Goal: Information Seeking & Learning: Learn about a topic

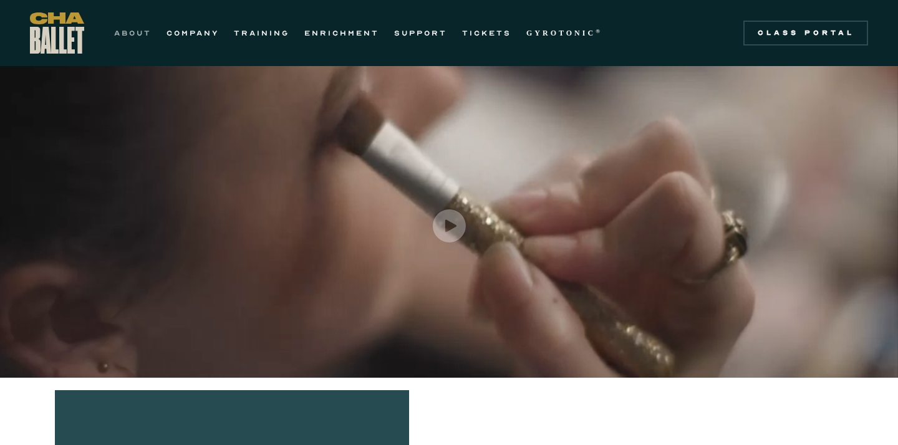
click at [137, 36] on link "ABOUT" at bounding box center [132, 33] width 37 height 15
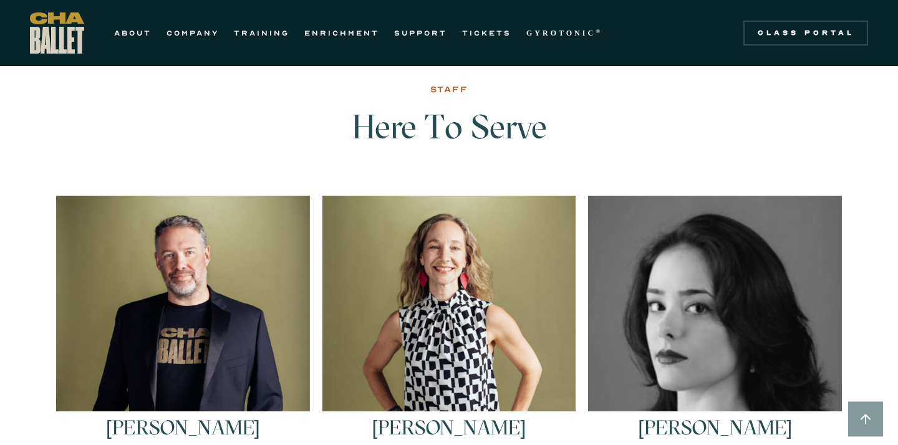
scroll to position [1590, 0]
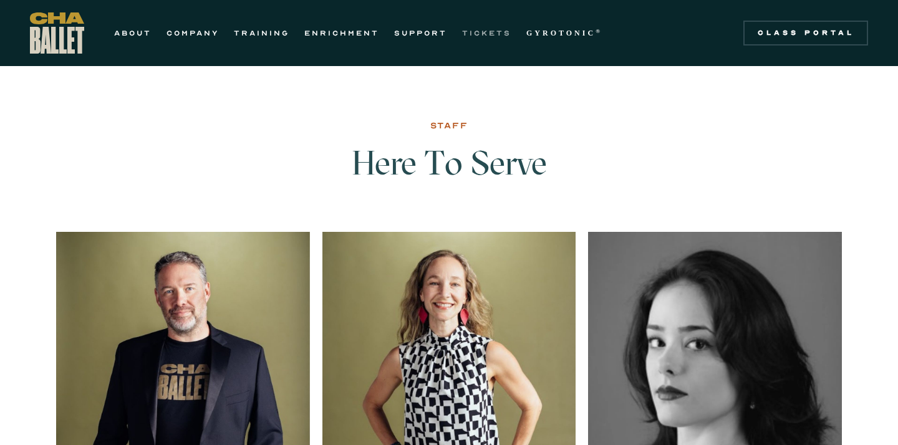
click at [474, 31] on link "TICKETS" at bounding box center [486, 33] width 49 height 15
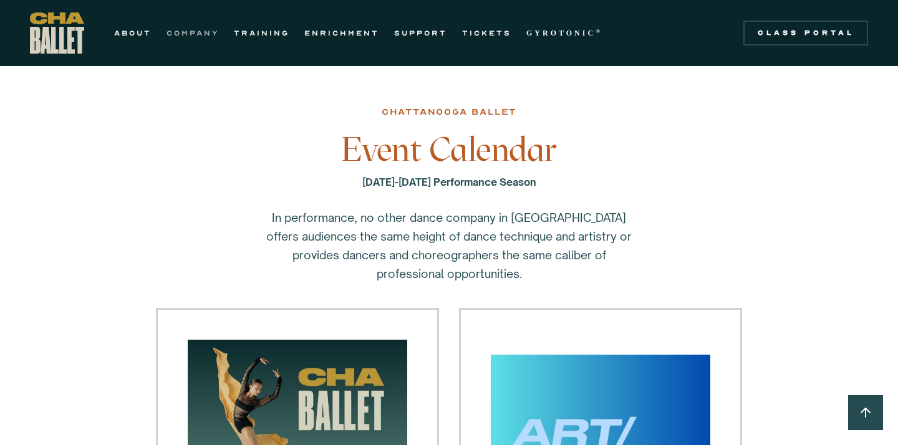
click at [213, 33] on link "COMPANY" at bounding box center [192, 33] width 52 height 15
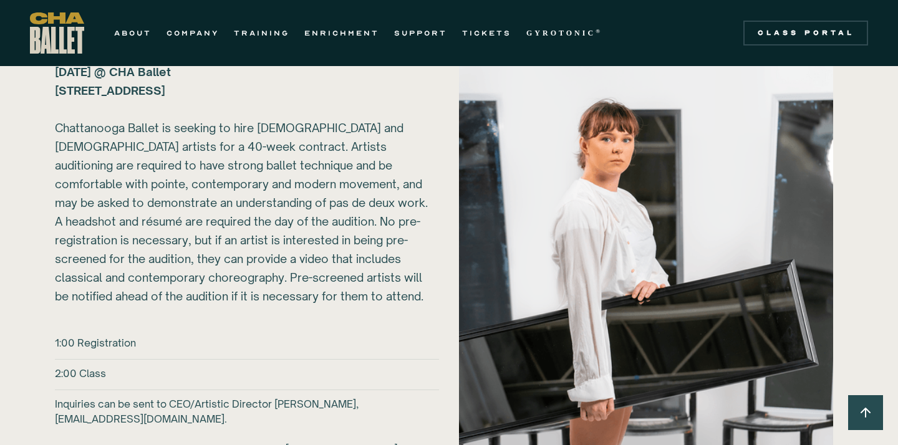
scroll to position [1447, 0]
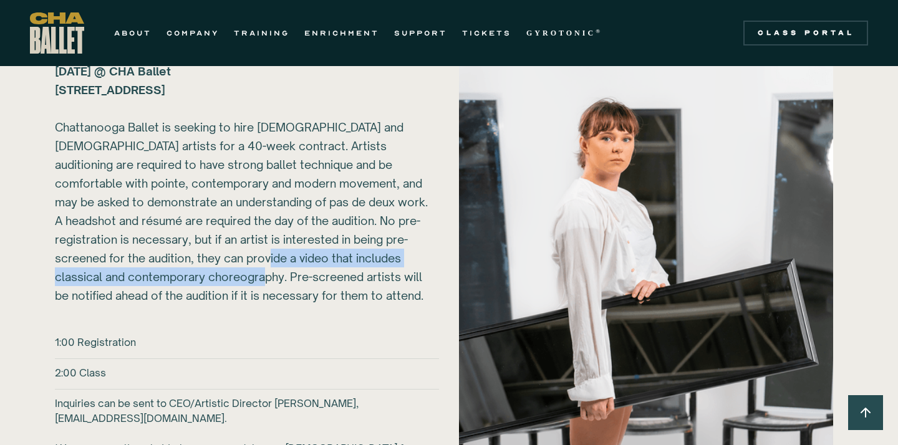
drag, startPoint x: 236, startPoint y: 259, endPoint x: 252, endPoint y: 274, distance: 22.5
click at [252, 274] on div "Sunday, March 1, 2026 @ CHA Ballet 817B N Market St. Chattanooga, TN 37405 ‍ Ch…" at bounding box center [242, 183] width 374 height 243
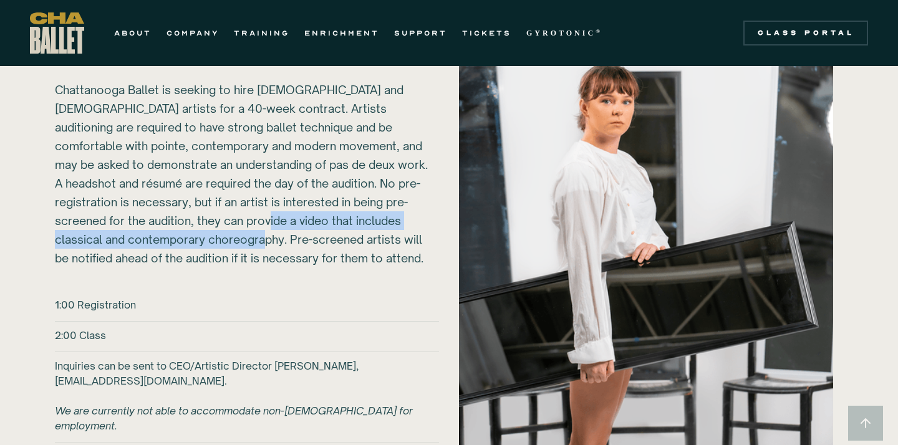
scroll to position [1483, 0]
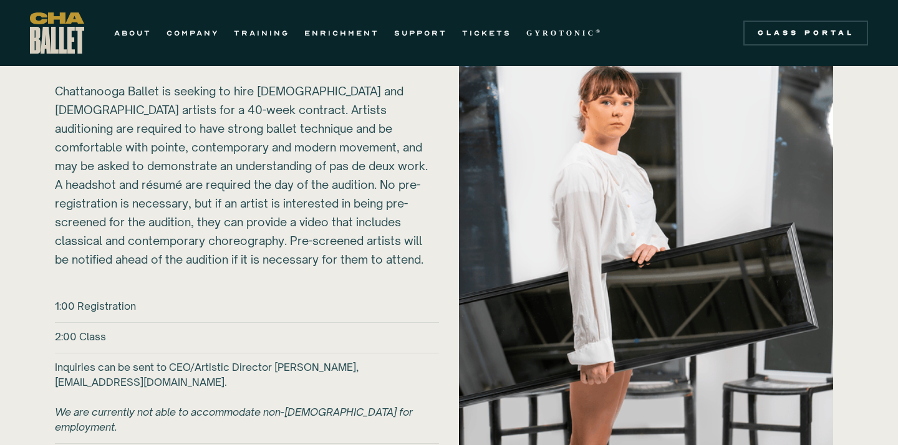
click at [263, 196] on div "Sunday, March 1, 2026 @ CHA Ballet 817B N Market St. Chattanooga, TN 37405 ‍ Ch…" at bounding box center [242, 147] width 374 height 243
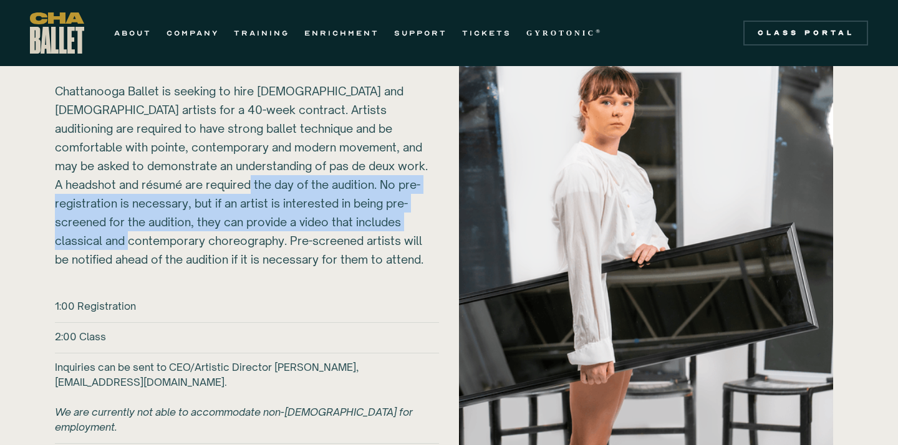
drag, startPoint x: 230, startPoint y: 185, endPoint x: 132, endPoint y: 236, distance: 110.7
click at [132, 236] on div "Sunday, March 1, 2026 @ CHA Ballet 817B N Market St. Chattanooga, TN 37405 ‍ Ch…" at bounding box center [242, 147] width 374 height 243
copy div "No pre-registration is necessary, but if an artist is interested in being pre-s…"
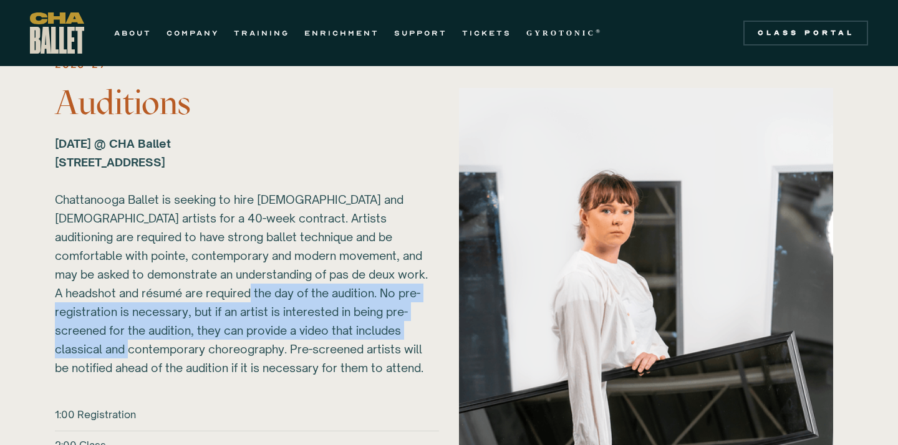
scroll to position [1372, 0]
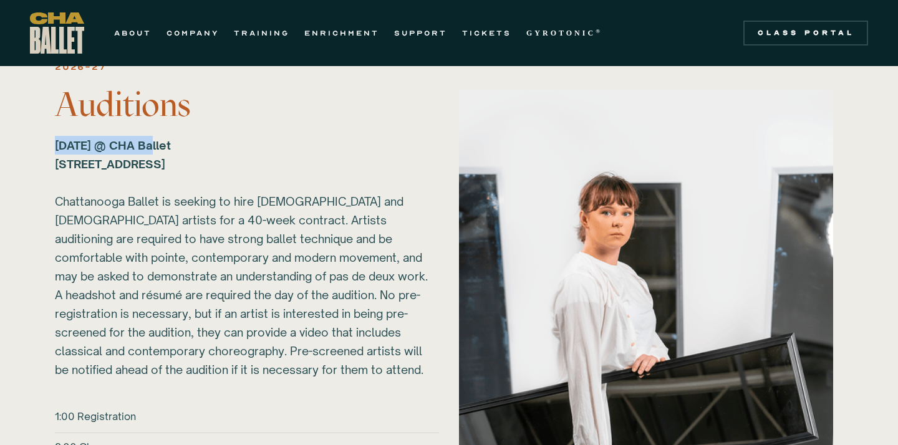
drag, startPoint x: 52, startPoint y: 144, endPoint x: 147, endPoint y: 152, distance: 95.1
click at [147, 152] on div "2026-27 Auditions Sunday, March 1, 2026 @ CHA Ballet 817B N Market St. Chattano…" at bounding box center [449, 323] width 838 height 529
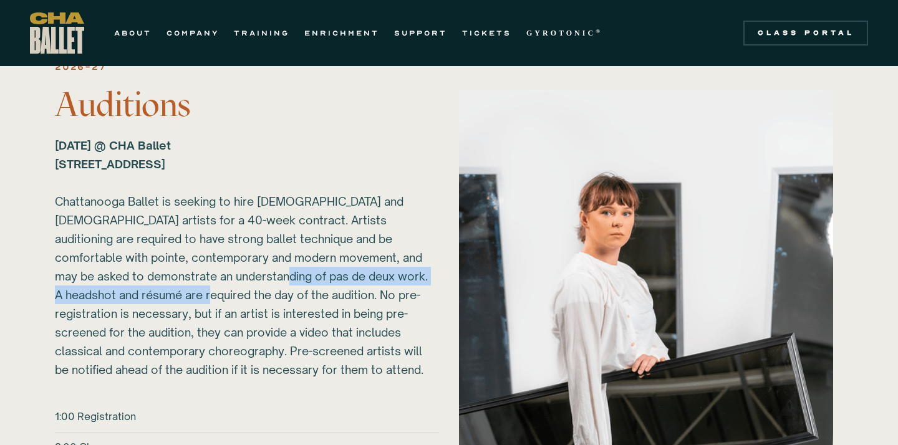
drag, startPoint x: 252, startPoint y: 275, endPoint x: 198, endPoint y: 302, distance: 60.0
click at [198, 302] on div "Sunday, March 1, 2026 @ CHA Ballet 817B N Market St. Chattanooga, TN 37405 ‍ Ch…" at bounding box center [242, 257] width 374 height 243
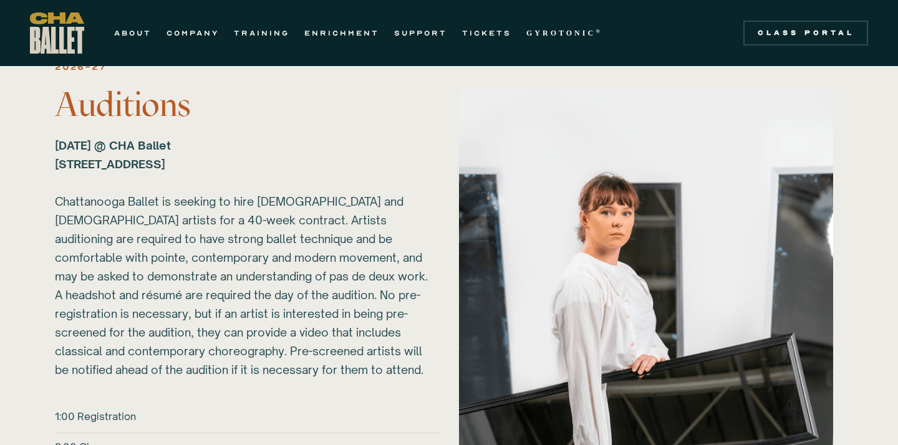
drag, startPoint x: 54, startPoint y: 145, endPoint x: 178, endPoint y: 144, distance: 124.1
click at [178, 144] on div "2026-27 Auditions Sunday, March 1, 2026 @ CHA Ballet 817B N Market St. Chattano…" at bounding box center [449, 323] width 838 height 529
copy strong "Sunday, March 1, 2026"
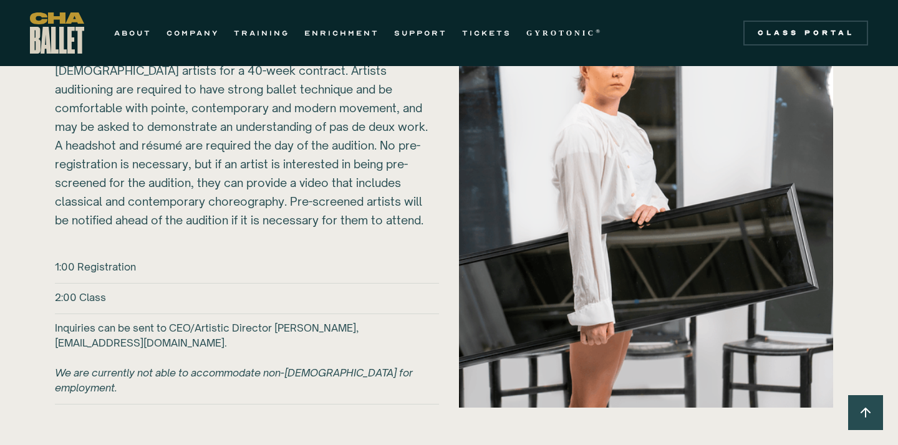
scroll to position [1576, 0]
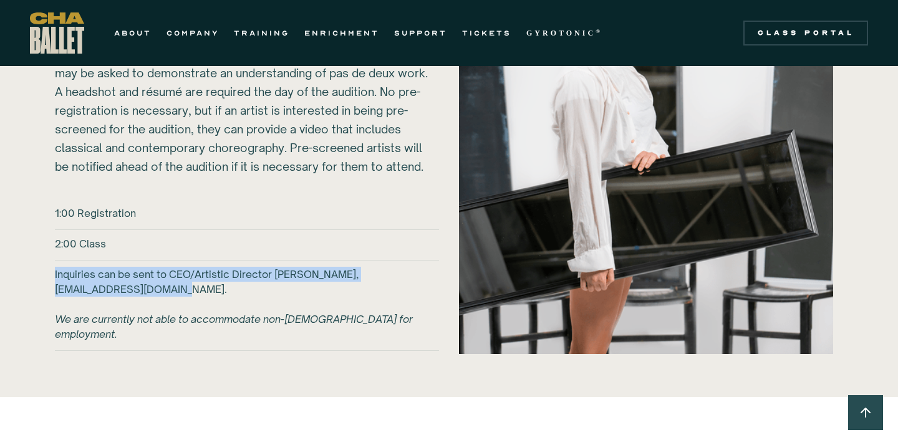
drag, startPoint x: 49, startPoint y: 275, endPoint x: 215, endPoint y: 282, distance: 166.0
click at [215, 282] on div "2026-27 Auditions Sunday, March 1, 2026 @ CHA Ballet 817B N Market St. Chattano…" at bounding box center [449, 119] width 838 height 529
click at [215, 282] on h6 "Inquiries can be sent to CEO/Artistic Director Brian McSween, bmcsween@chaballe…" at bounding box center [247, 304] width 384 height 75
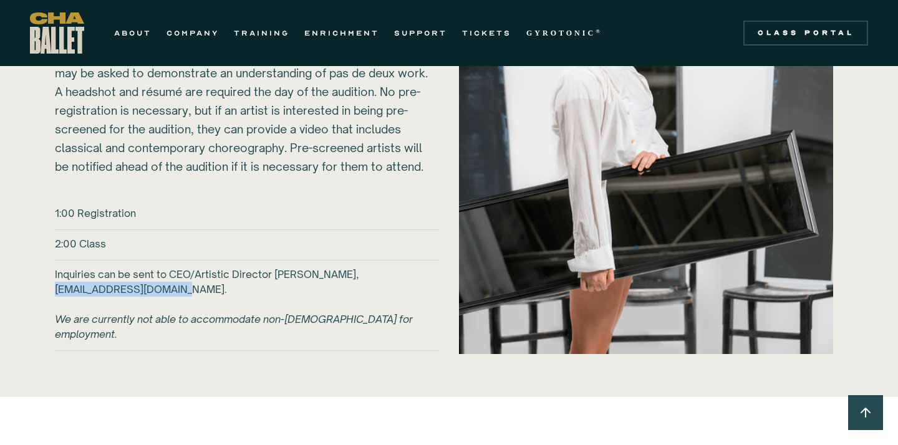
drag, startPoint x: 191, startPoint y: 289, endPoint x: 46, endPoint y: 290, distance: 144.7
click at [46, 290] on div "2026-27 Auditions Sunday, March 1, 2026 @ CHA Ballet 817B N Market St. Chattano…" at bounding box center [449, 119] width 838 height 529
copy h6 "bmcsween@chaballet.org."
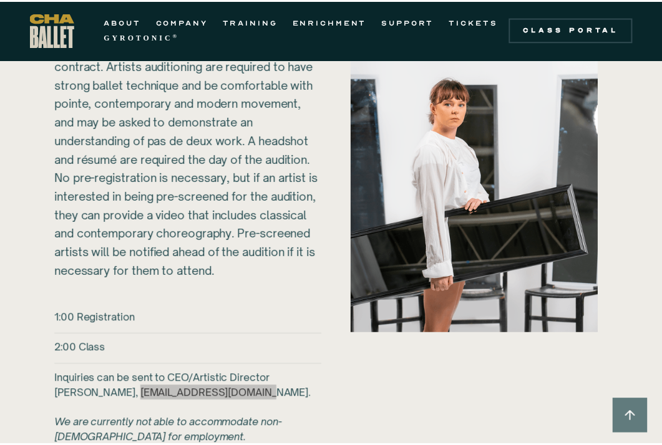
scroll to position [1613, 0]
